Goal: Task Accomplishment & Management: Use online tool/utility

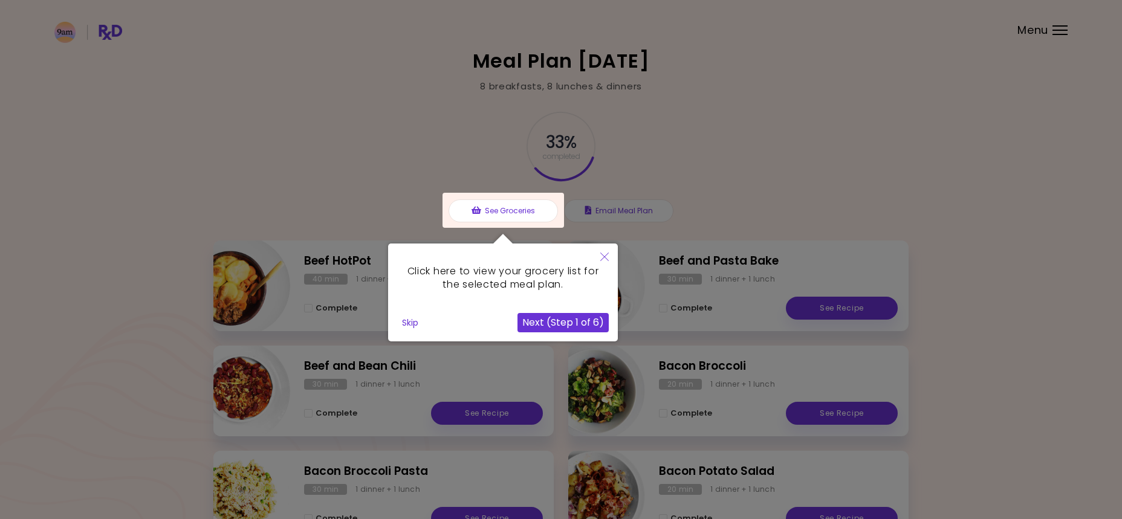
click at [410, 322] on button "Skip" at bounding box center [410, 323] width 26 height 18
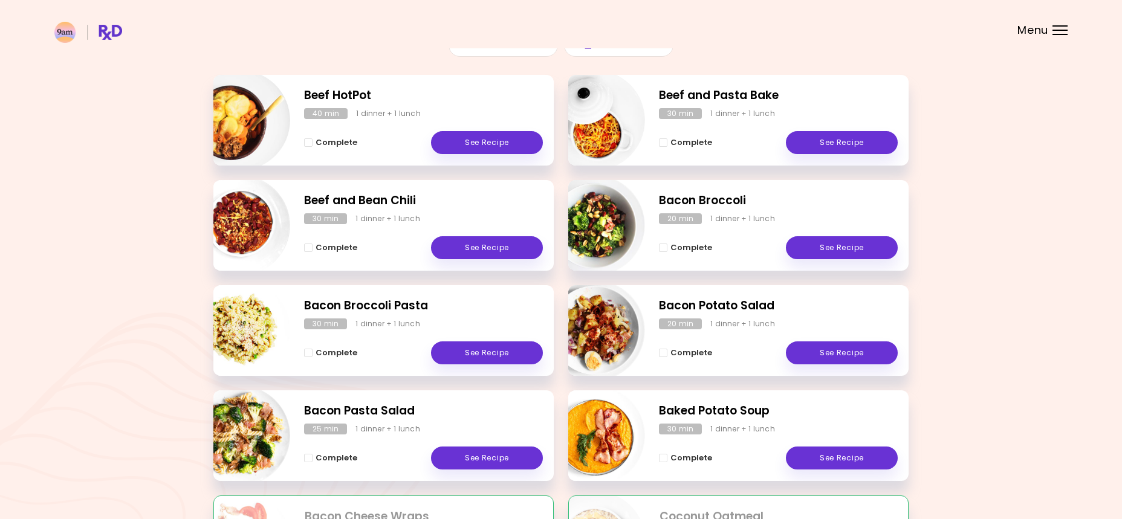
scroll to position [181, 0]
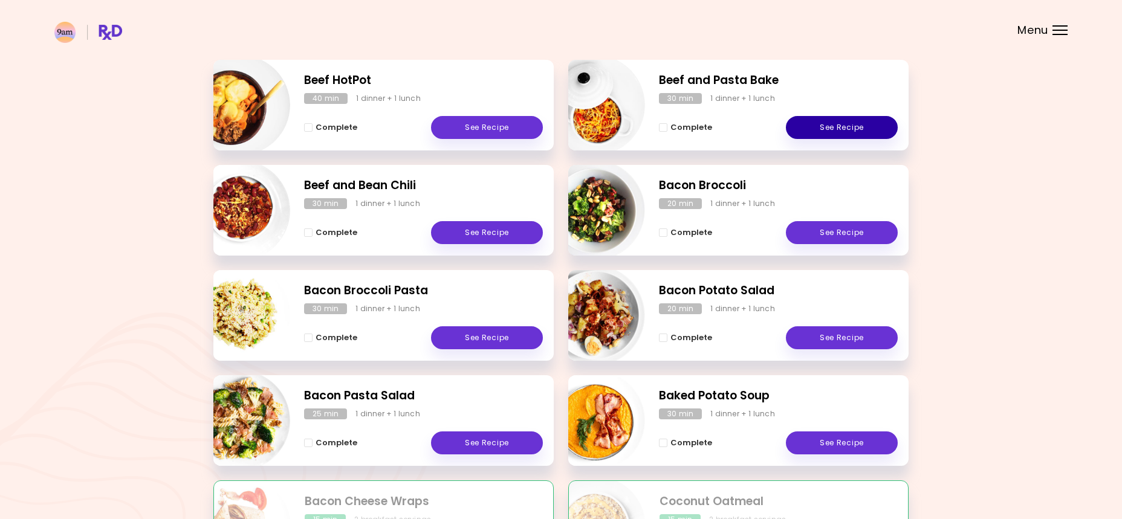
click at [844, 126] on link "See Recipe" at bounding box center [842, 127] width 112 height 23
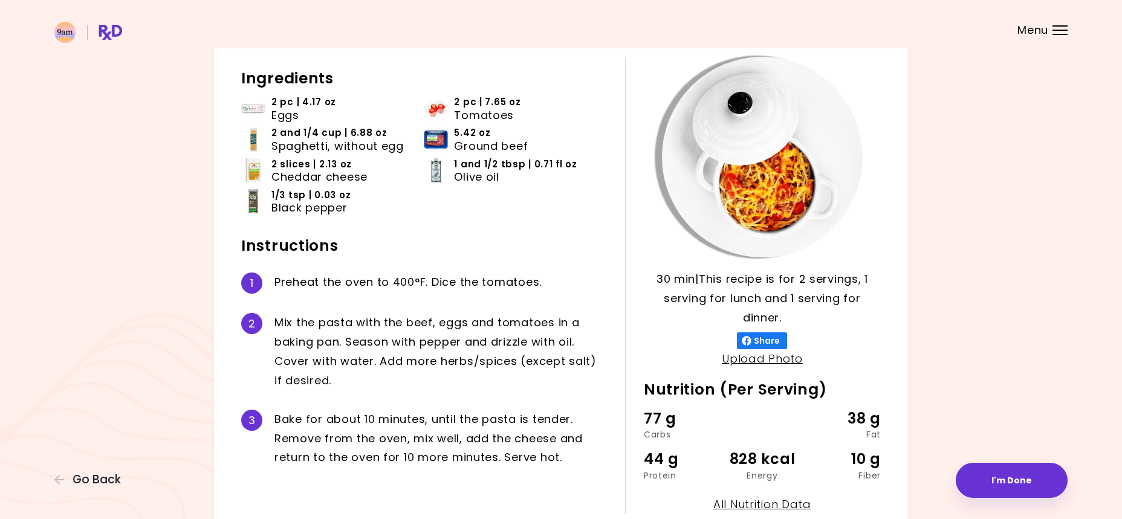
scroll to position [68, 0]
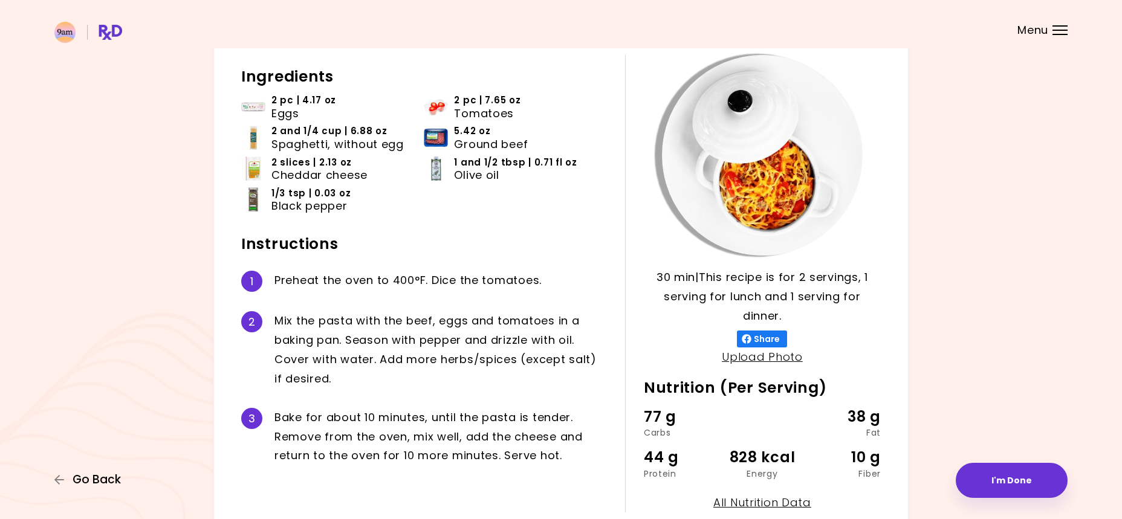
click at [91, 485] on span "Go Back" at bounding box center [97, 479] width 48 height 13
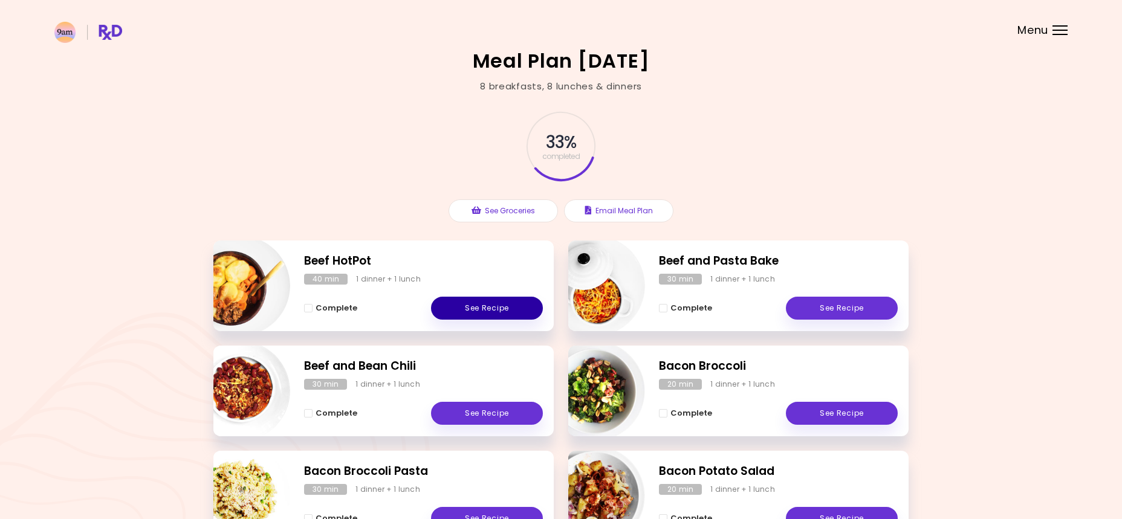
click at [490, 308] on link "See Recipe" at bounding box center [487, 308] width 112 height 23
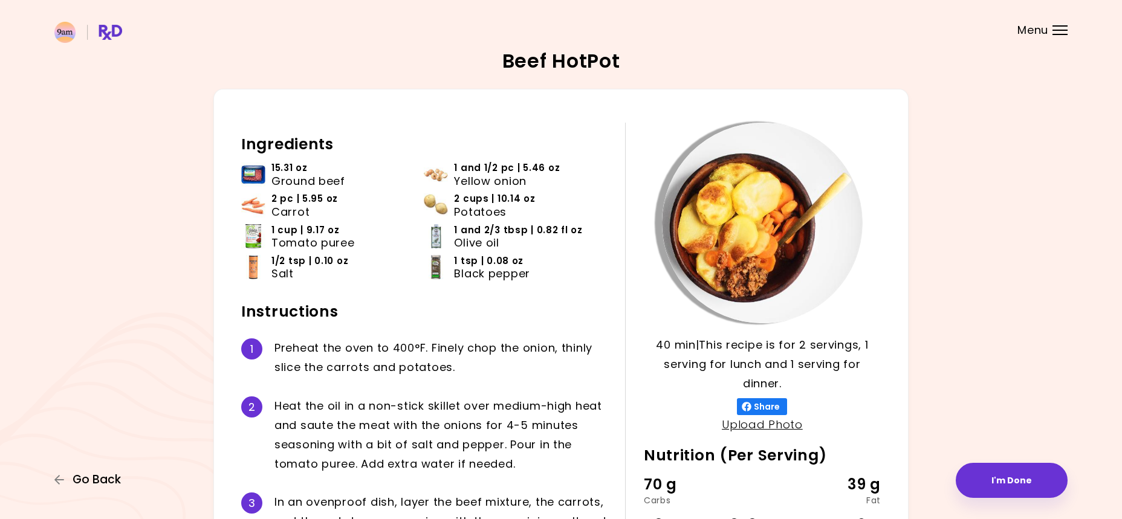
click at [96, 484] on span "Go Back" at bounding box center [97, 479] width 48 height 13
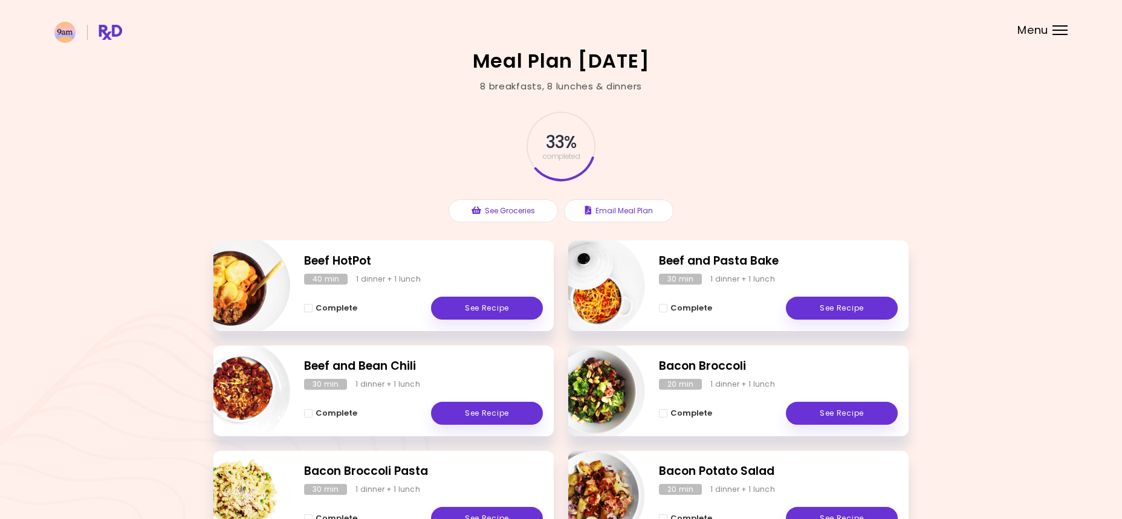
scroll to position [159, 0]
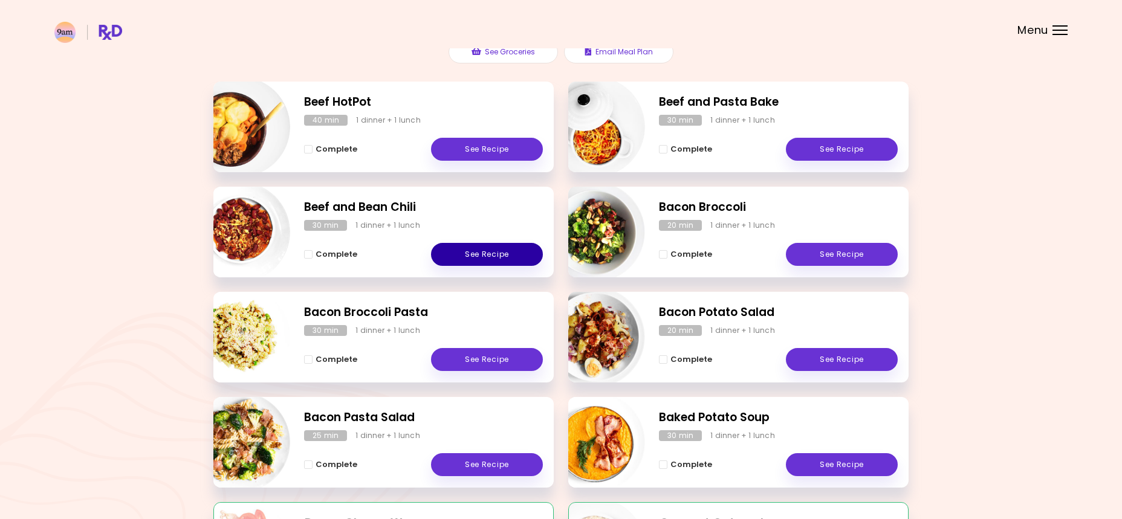
click at [478, 250] on link "See Recipe" at bounding box center [487, 254] width 112 height 23
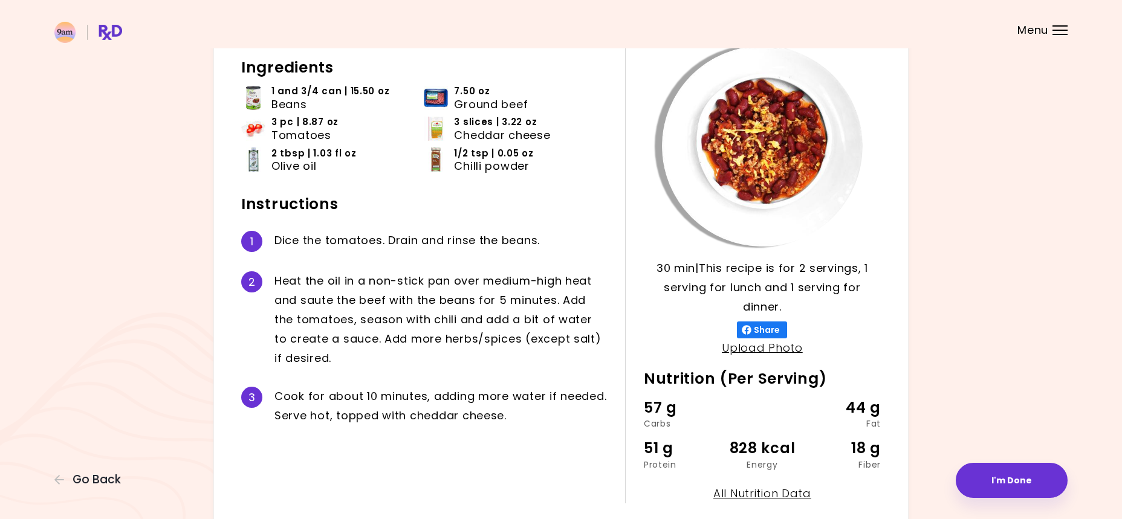
scroll to position [75, 0]
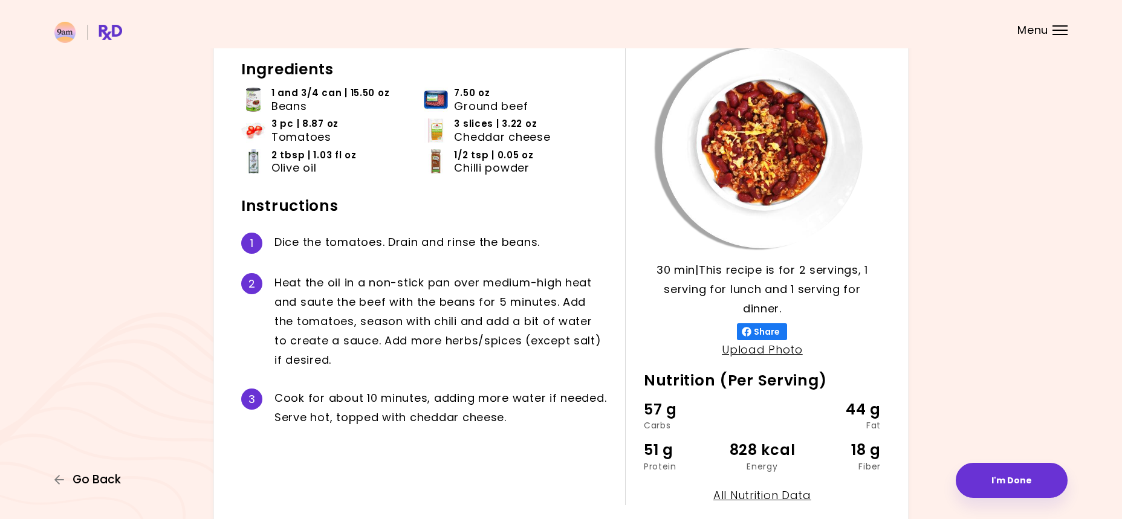
click at [60, 481] on icon "button" at bounding box center [59, 480] width 11 height 11
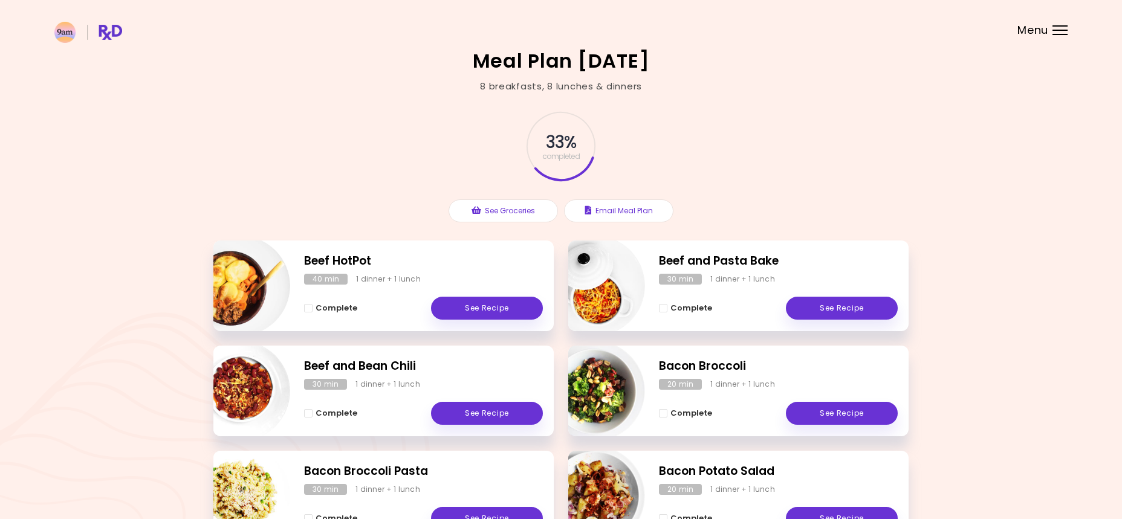
click at [1068, 32] on header at bounding box center [561, 24] width 1122 height 48
click at [1065, 33] on div "Menu" at bounding box center [1059, 30] width 15 height 10
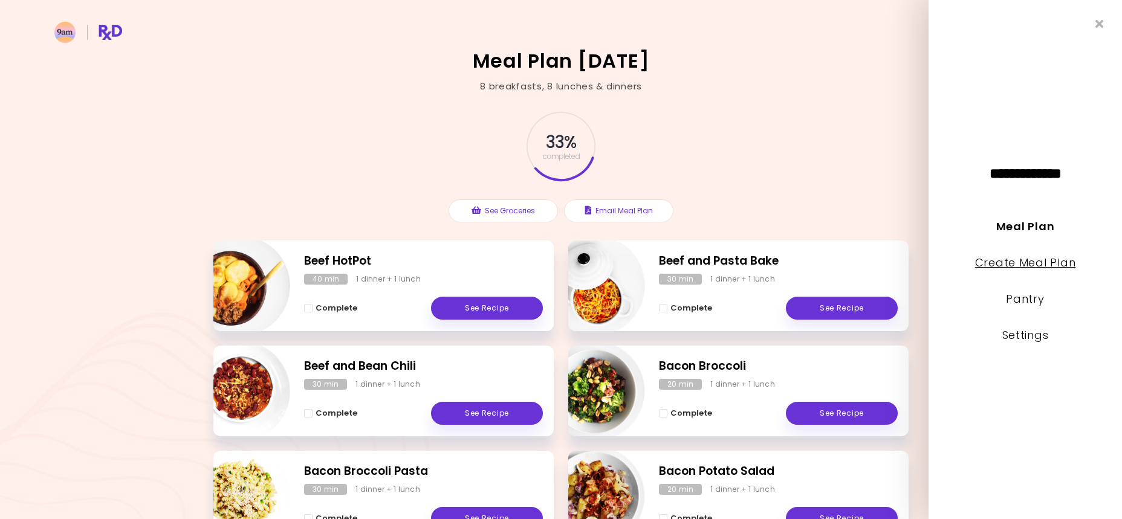
click at [993, 263] on link "Create Meal Plan" at bounding box center [1025, 262] width 101 height 15
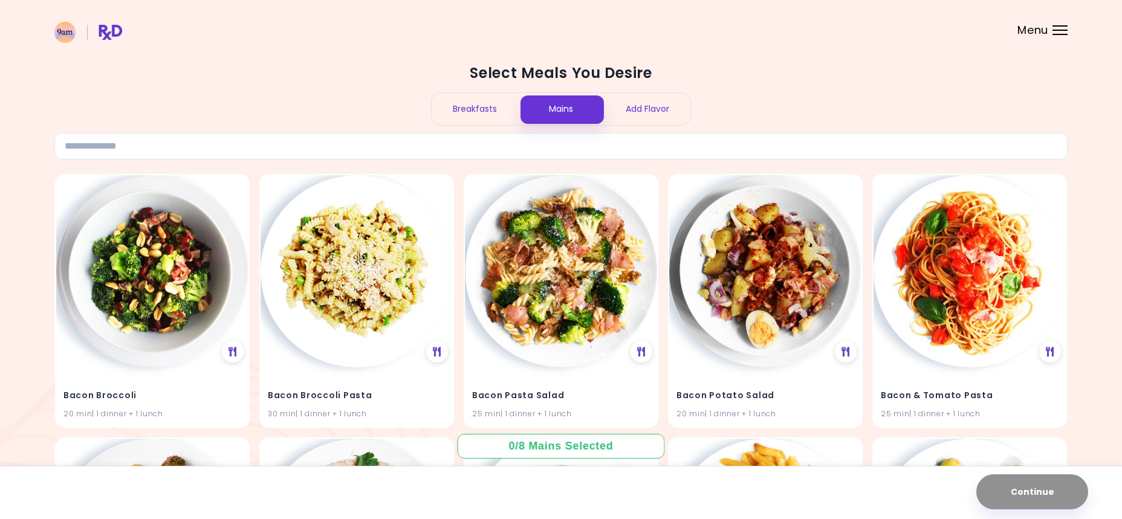
click at [471, 112] on div "Breakfasts" at bounding box center [475, 109] width 86 height 32
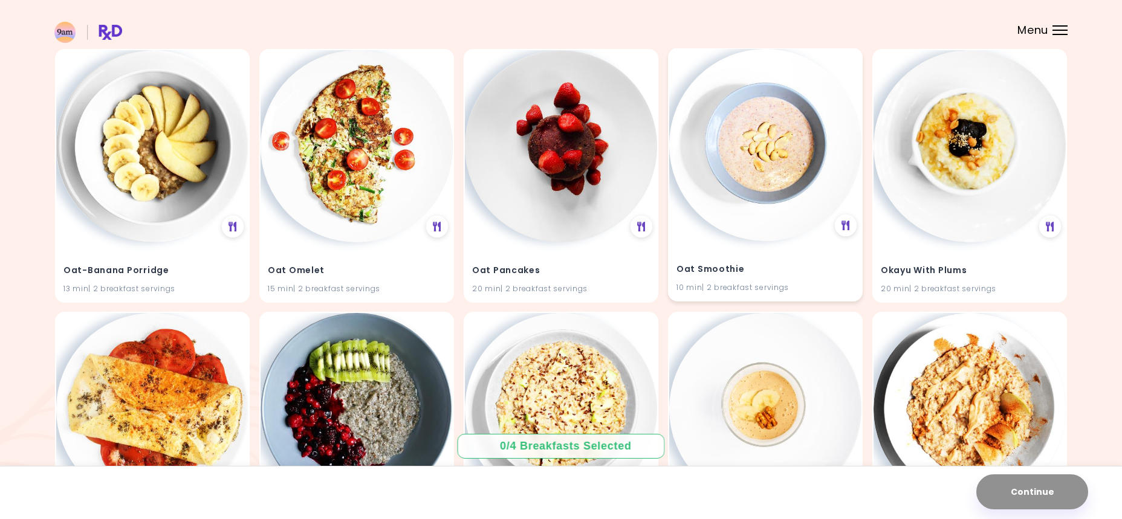
scroll to position [2655, 0]
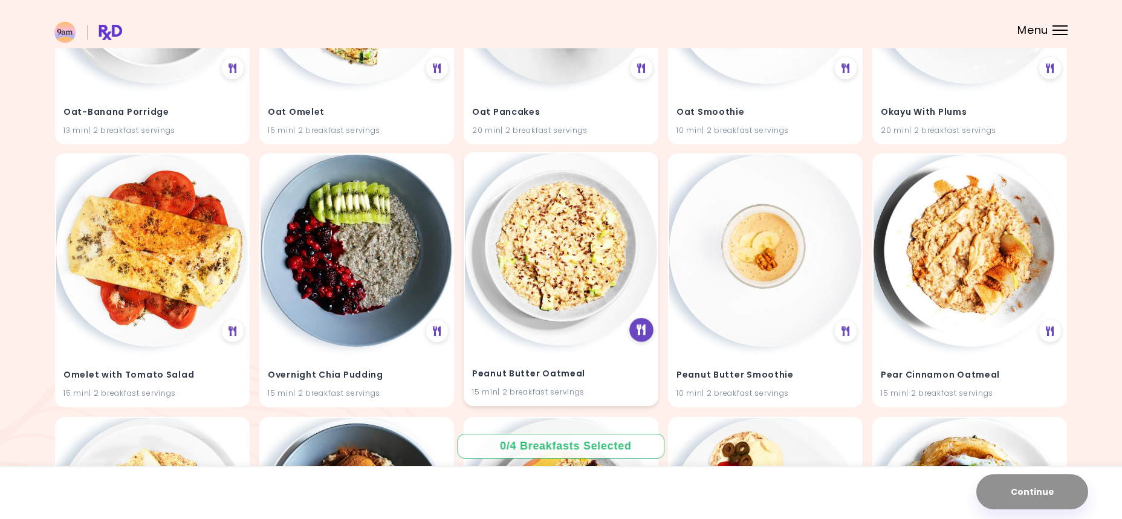
click at [641, 325] on icon at bounding box center [641, 330] width 9 height 11
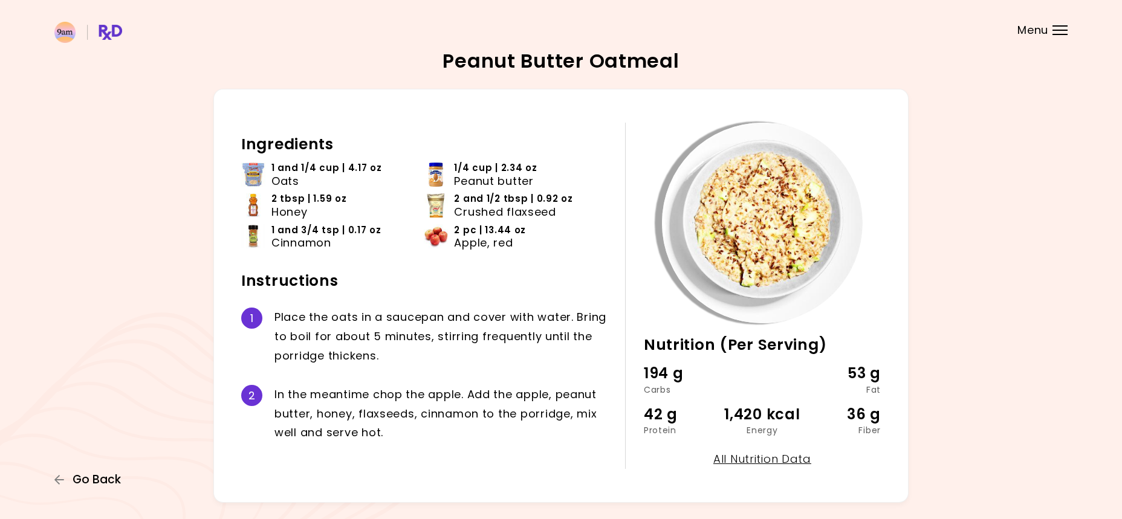
click at [96, 478] on span "Go Back" at bounding box center [97, 479] width 48 height 13
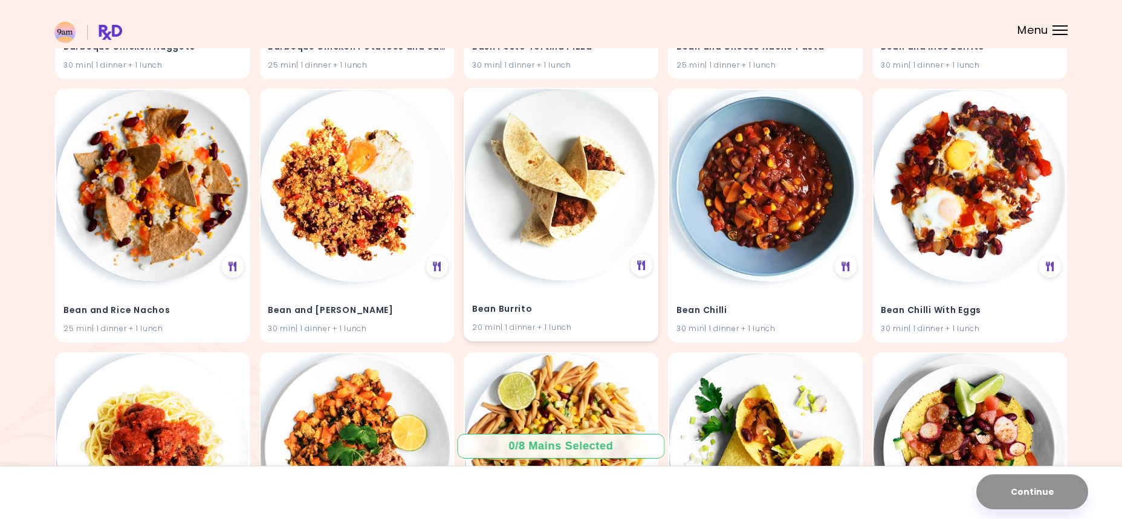
scroll to position [871, 0]
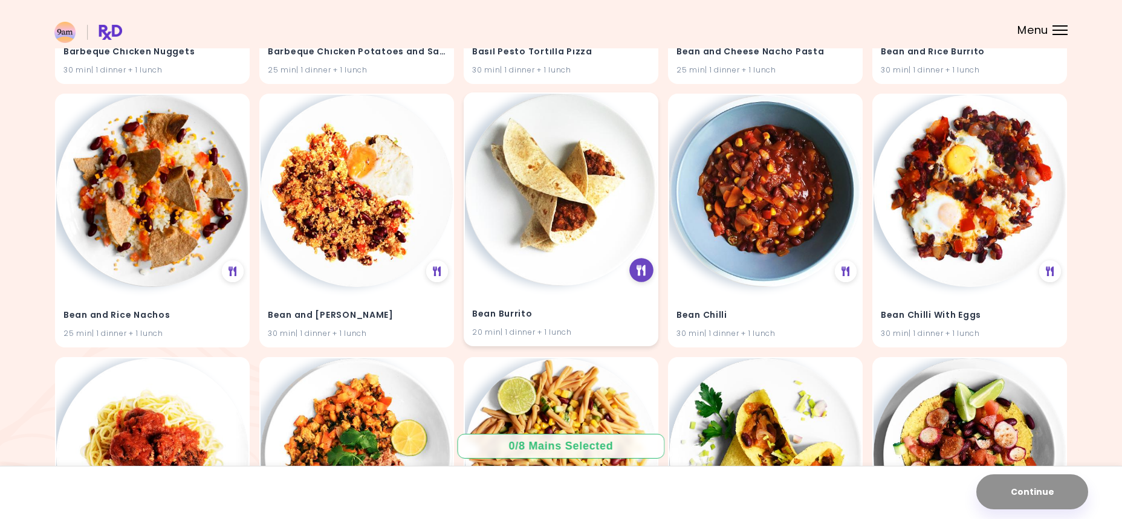
click at [641, 268] on icon at bounding box center [641, 270] width 9 height 11
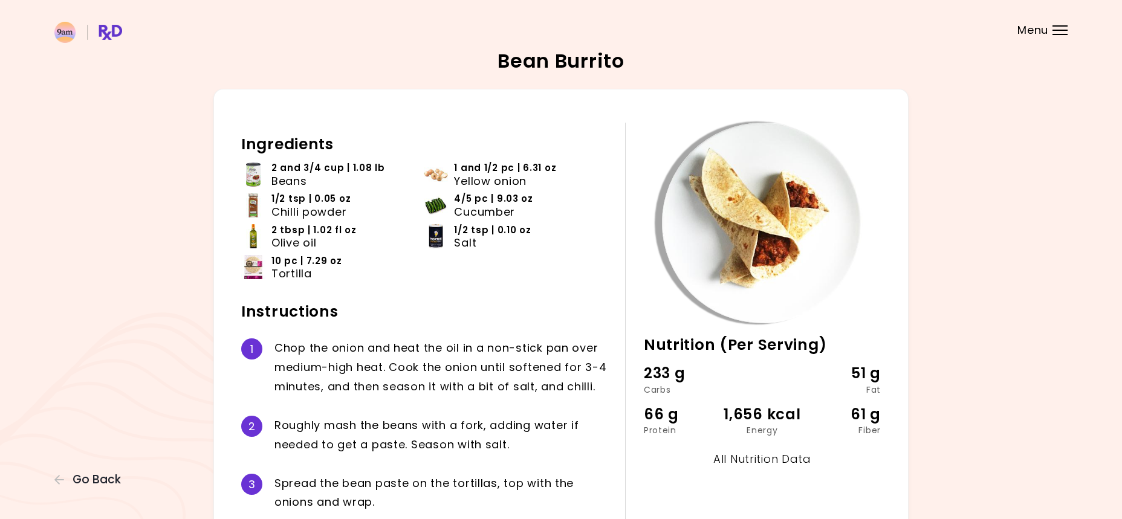
click at [767, 454] on link "All Nutrition Data" at bounding box center [762, 459] width 98 height 15
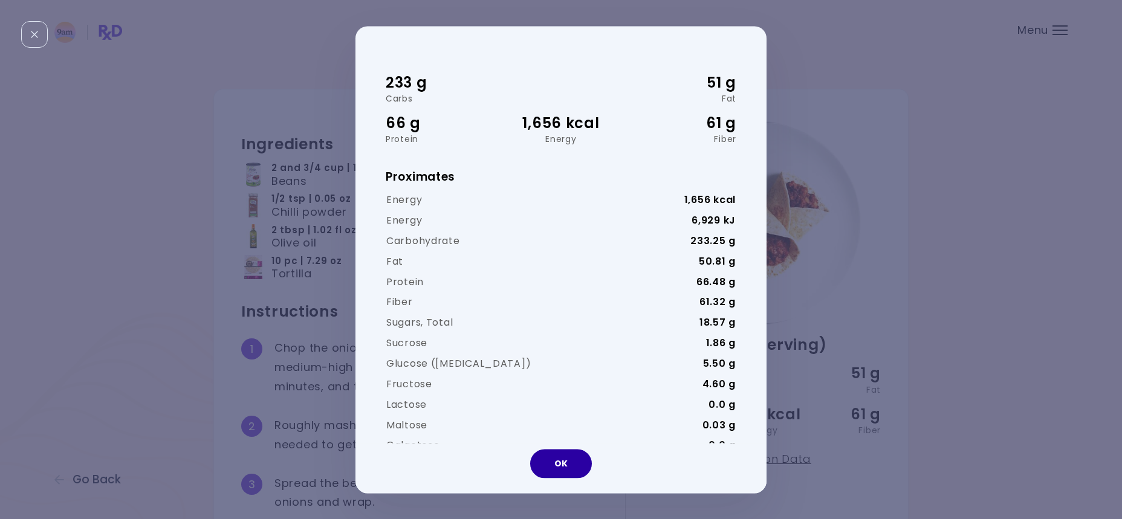
click at [538, 461] on button "OK" at bounding box center [561, 463] width 62 height 29
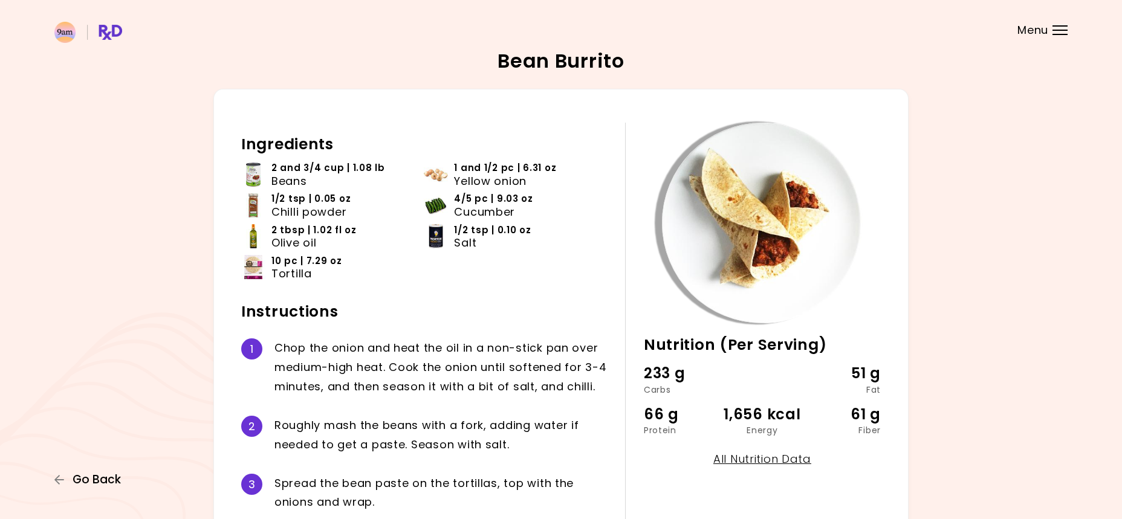
click at [83, 483] on span "Go Back" at bounding box center [97, 479] width 48 height 13
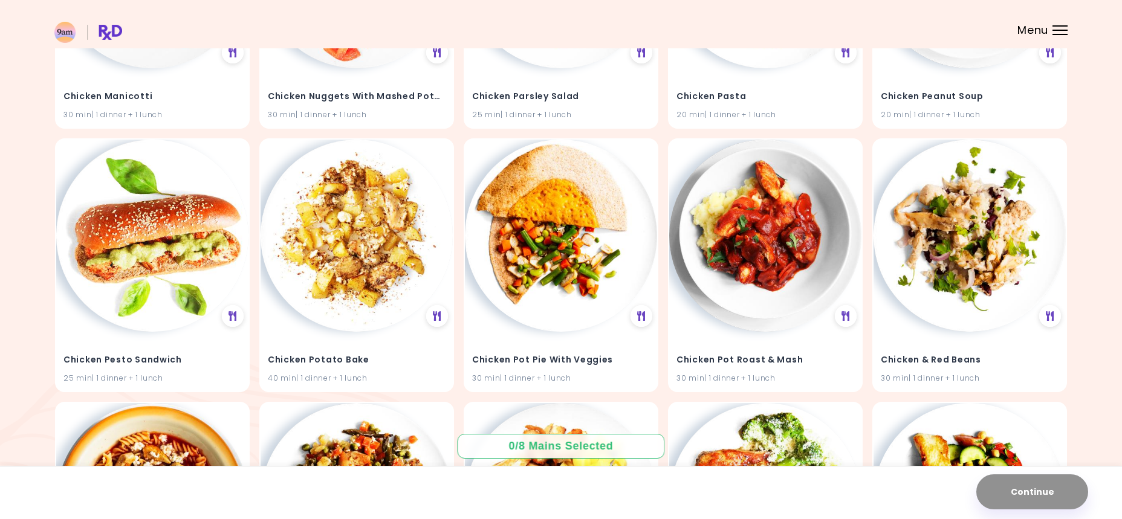
scroll to position [5839, 0]
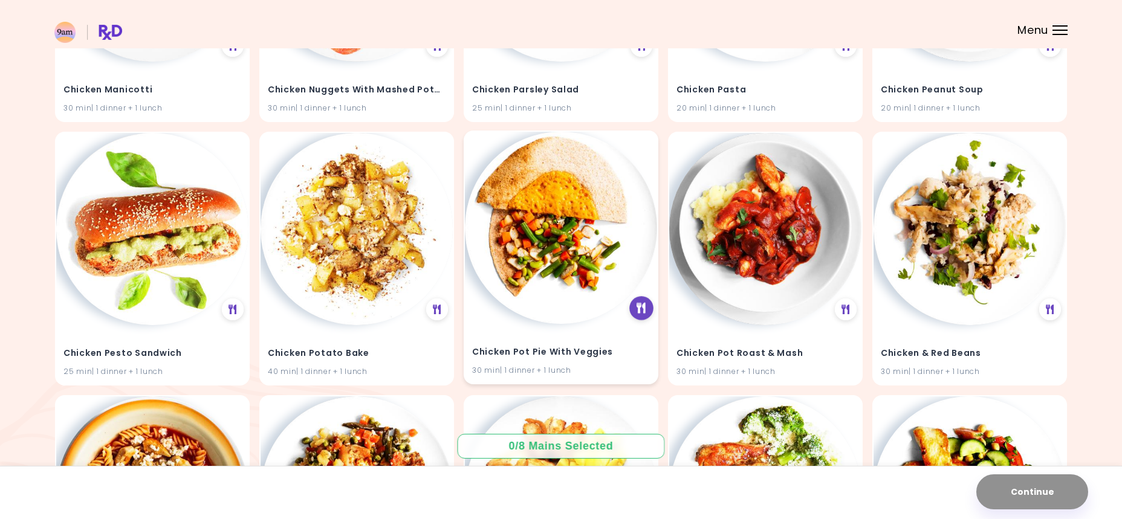
click at [642, 303] on icon at bounding box center [641, 308] width 9 height 11
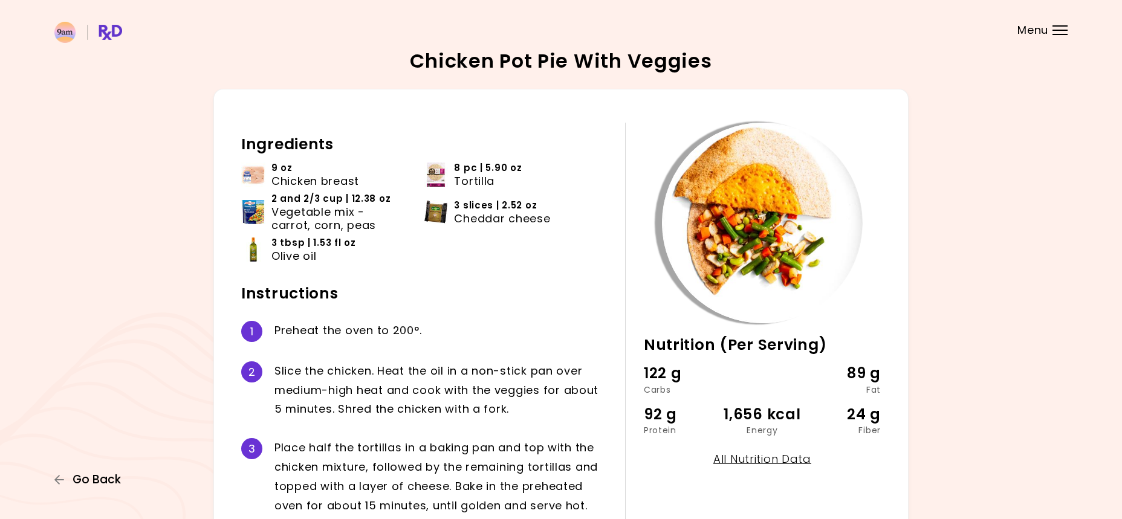
click at [104, 482] on span "Go Back" at bounding box center [97, 479] width 48 height 13
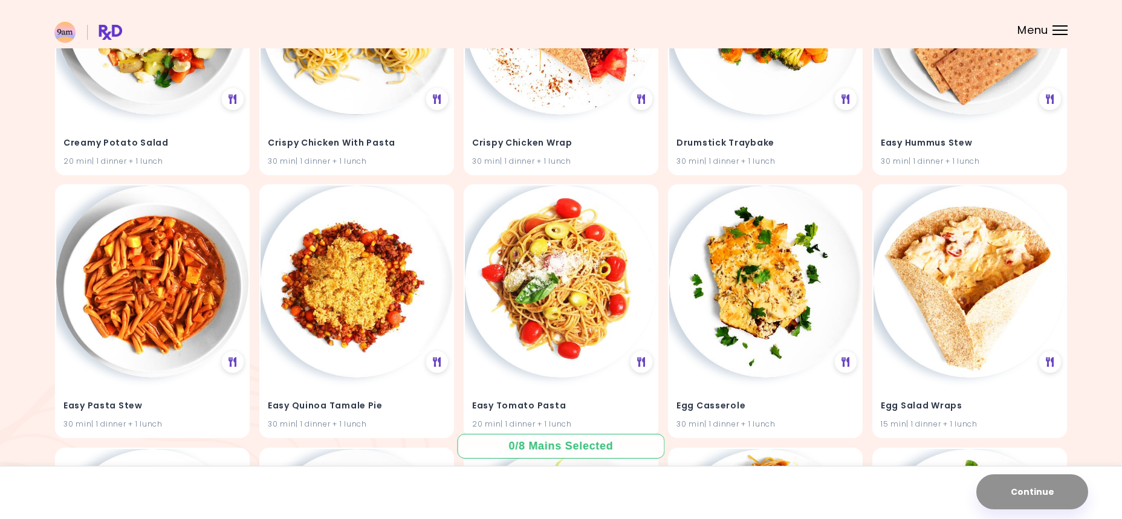
scroll to position [8160, 0]
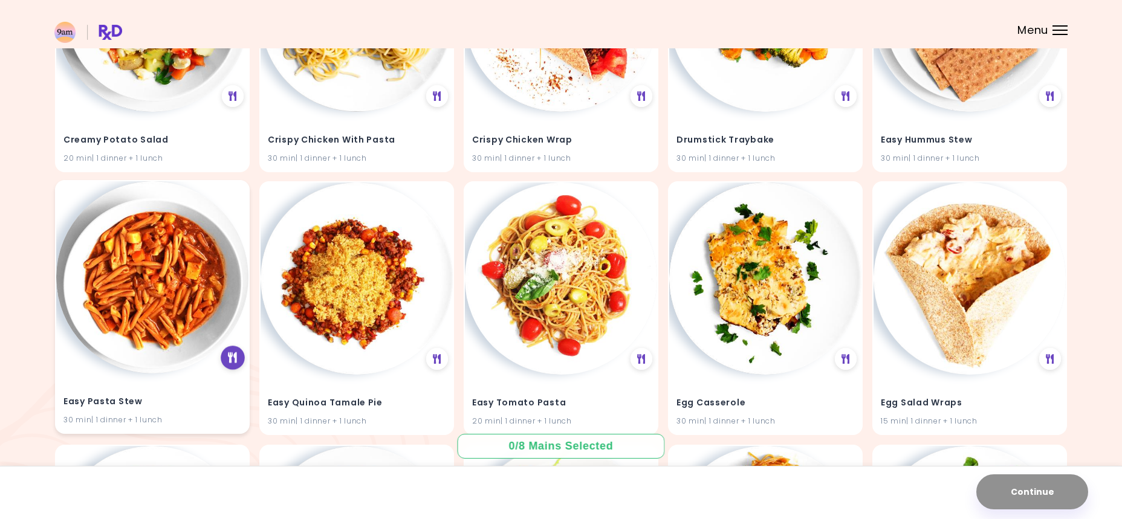
click at [228, 353] on icon at bounding box center [232, 358] width 9 height 11
